Goal: Transaction & Acquisition: Purchase product/service

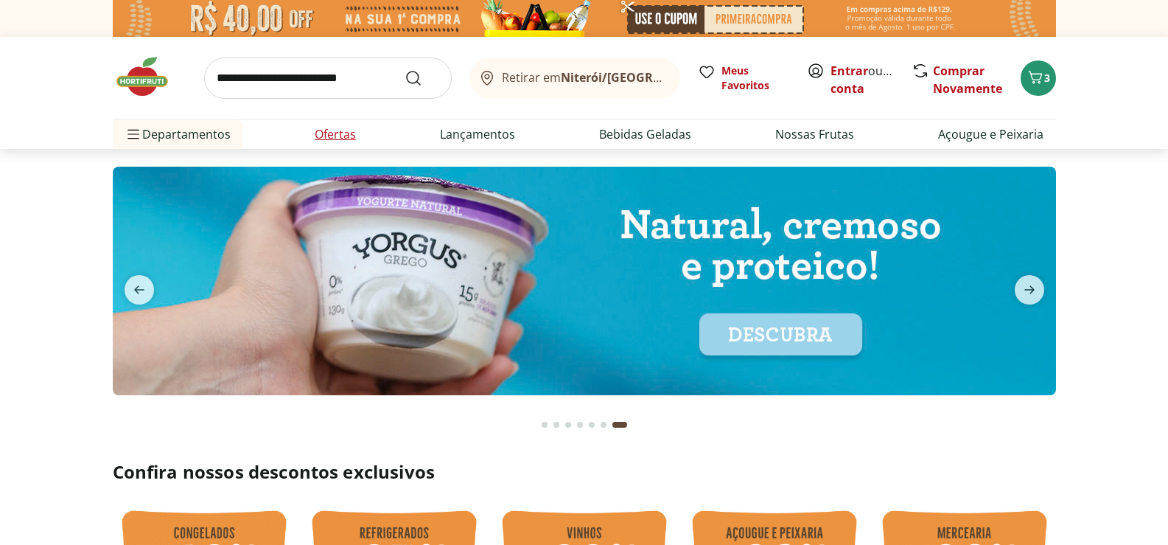
drag, startPoint x: 326, startPoint y: 132, endPoint x: 358, endPoint y: 145, distance: 34.4
click at [326, 132] on link "Ofertas" at bounding box center [335, 134] width 41 height 18
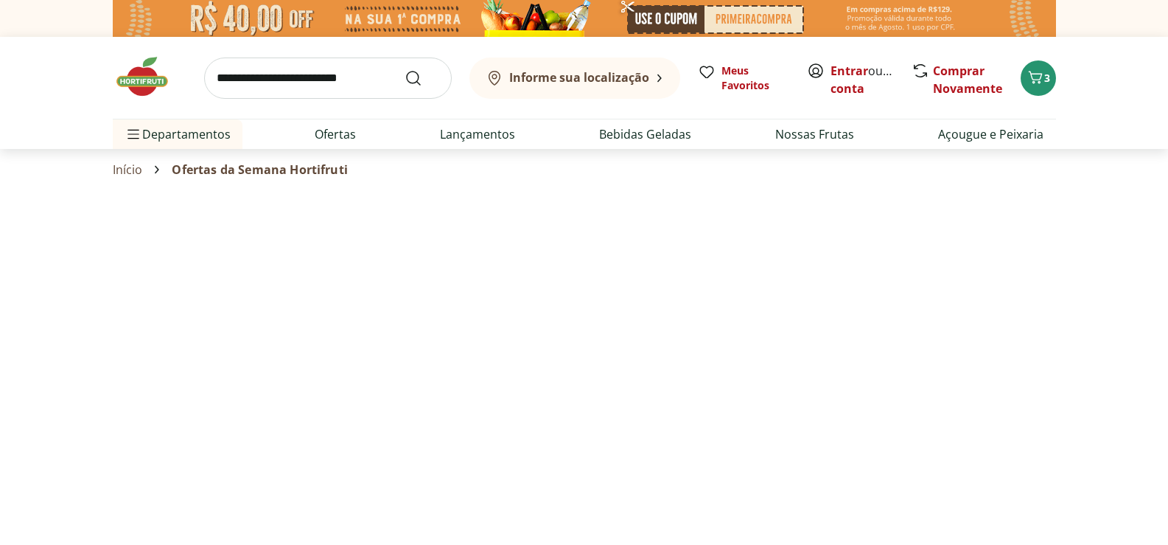
select select "**********"
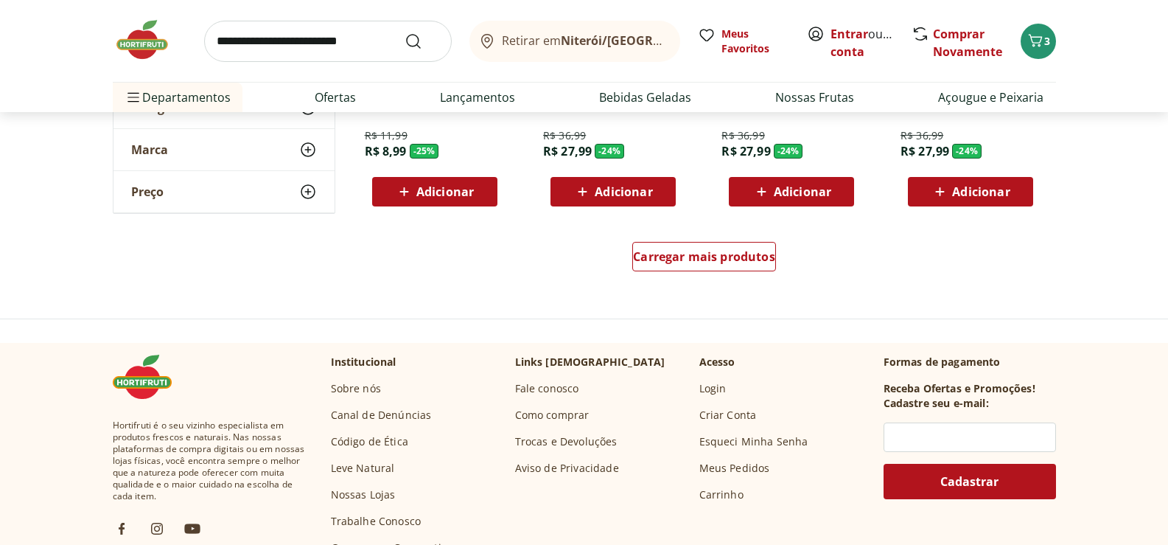
scroll to position [1032, 0]
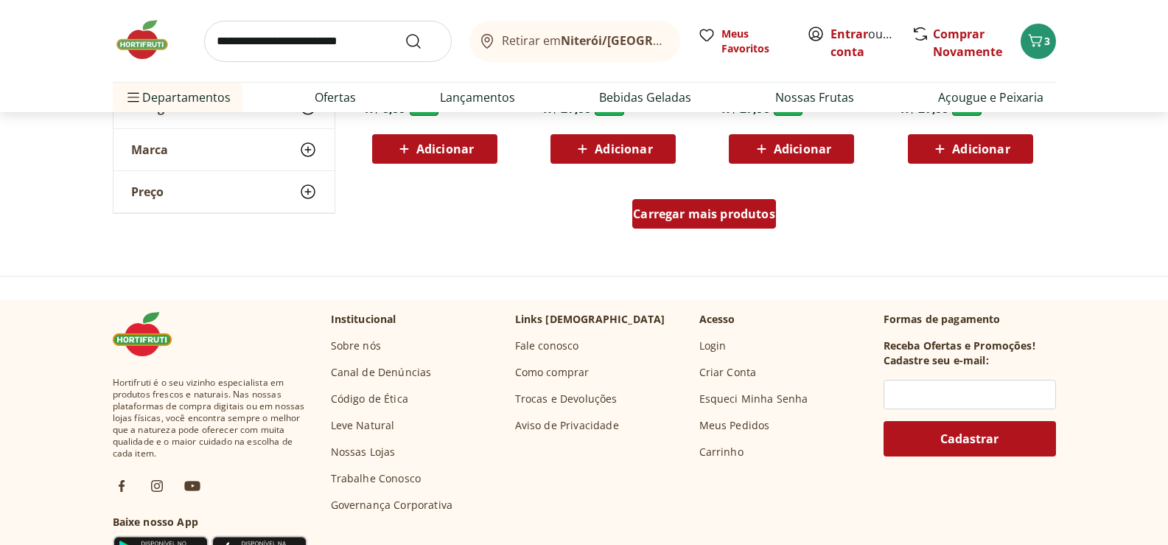
click at [707, 214] on span "Carregar mais produtos" at bounding box center [704, 214] width 142 height 12
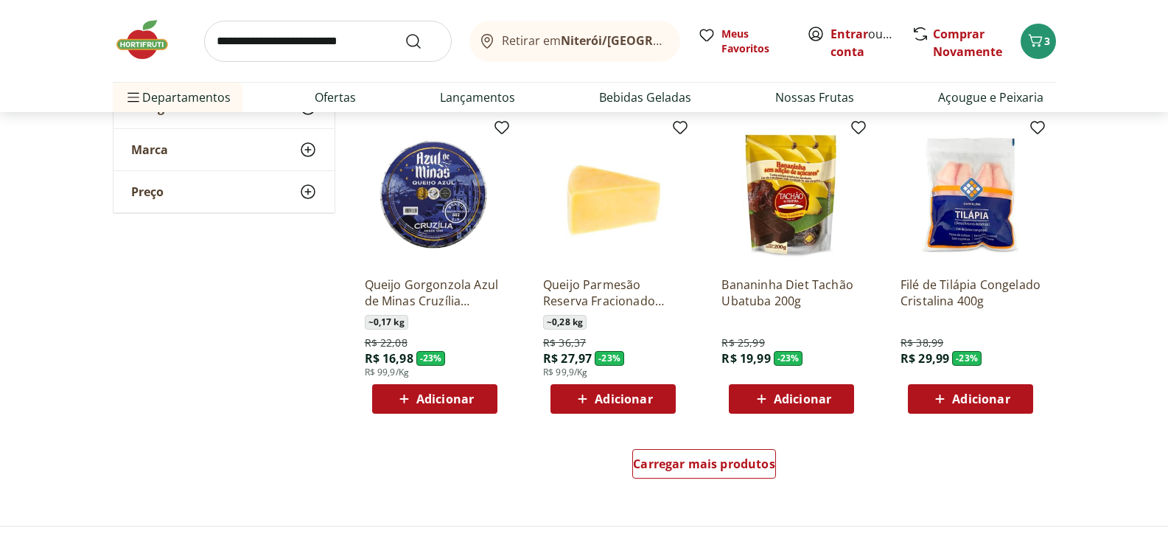
scroll to position [1769, 0]
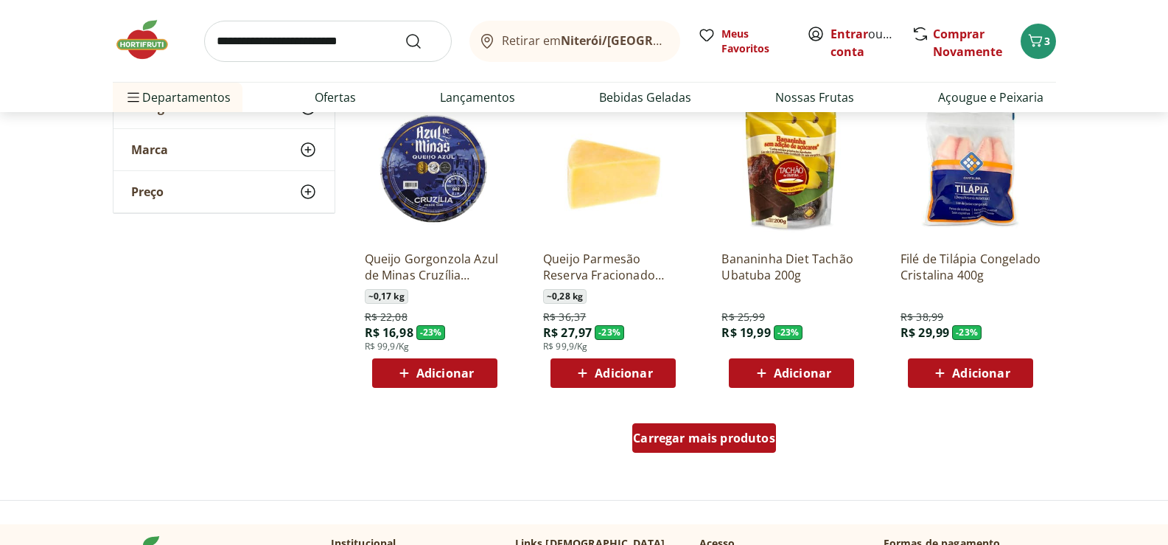
click at [702, 436] on span "Carregar mais produtos" at bounding box center [704, 438] width 142 height 12
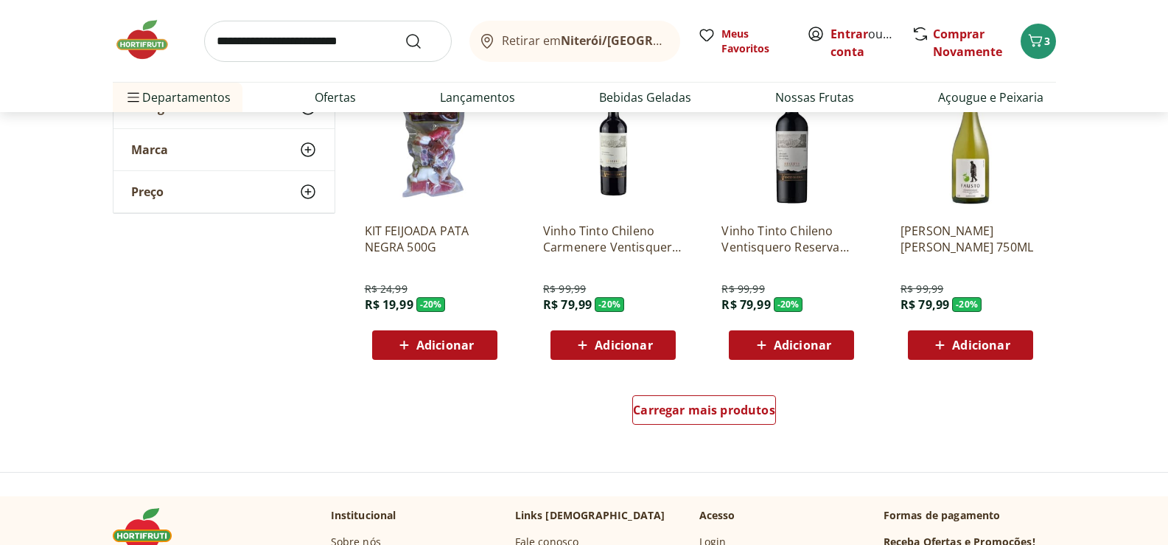
scroll to position [2800, 0]
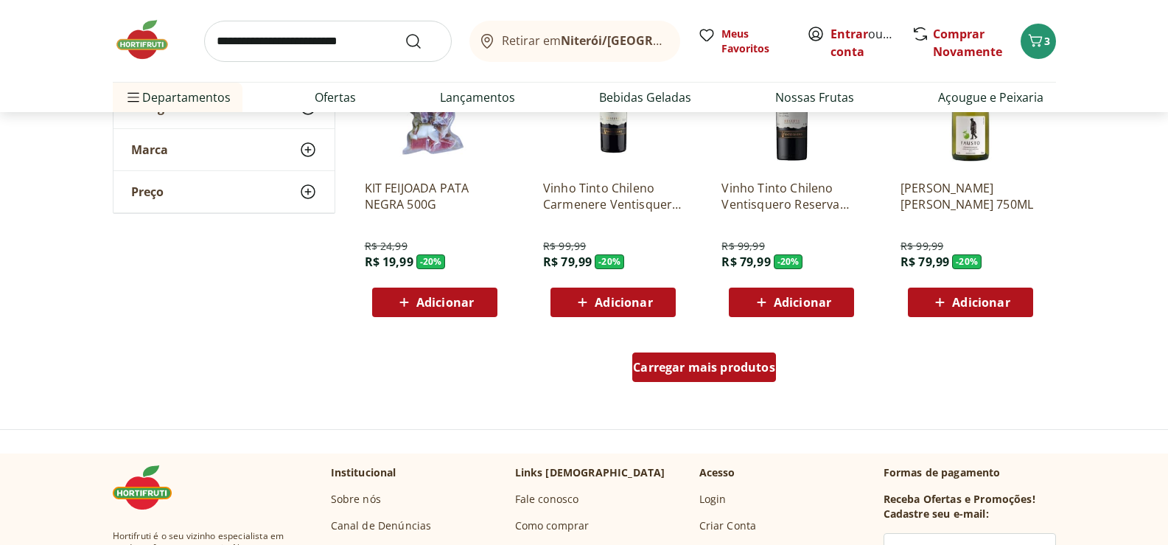
click at [702, 366] on span "Carregar mais produtos" at bounding box center [704, 367] width 142 height 12
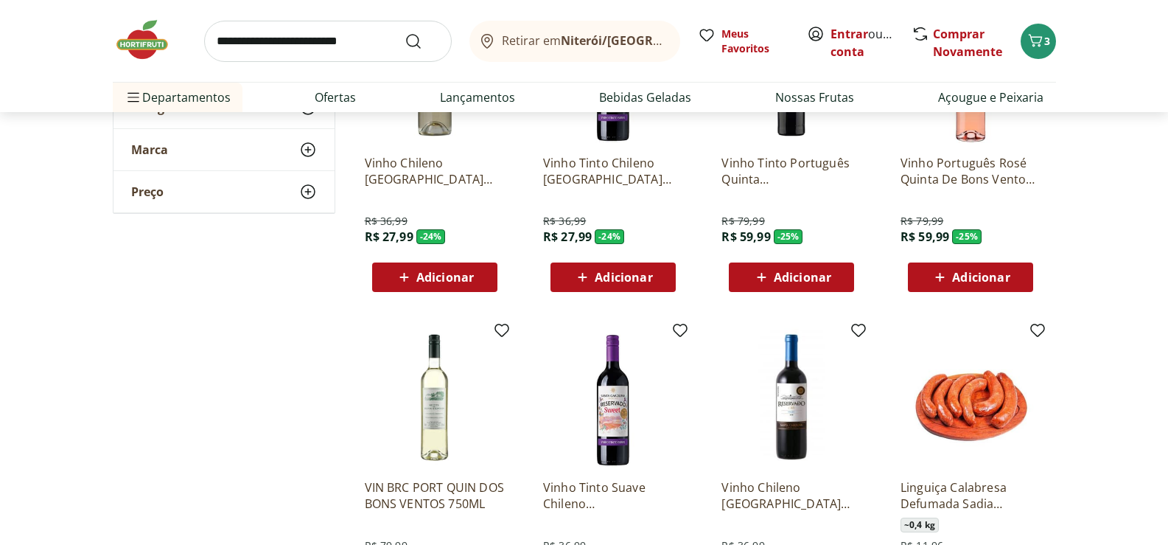
scroll to position [1179, 0]
